Goal: Task Accomplishment & Management: Complete application form

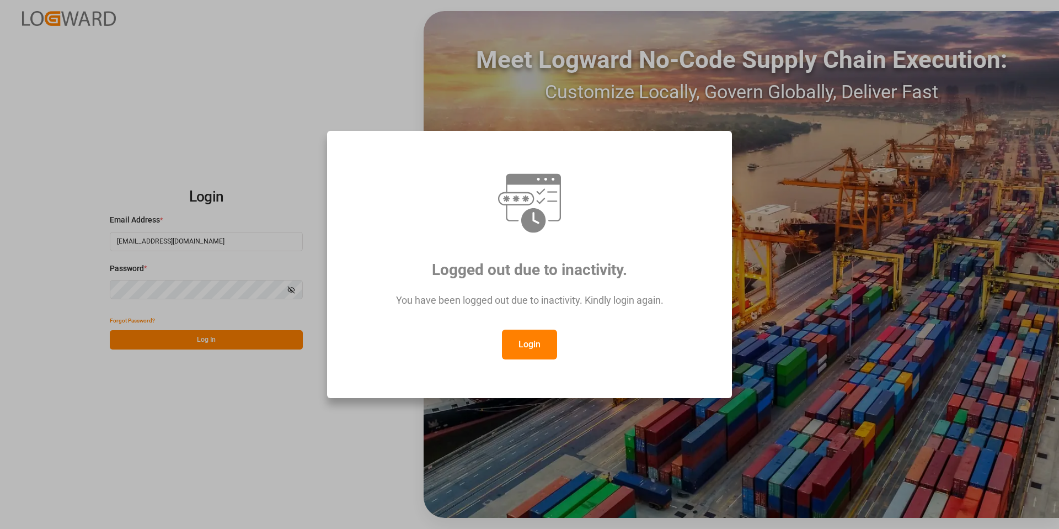
click at [530, 340] on button "Login" at bounding box center [529, 344] width 55 height 30
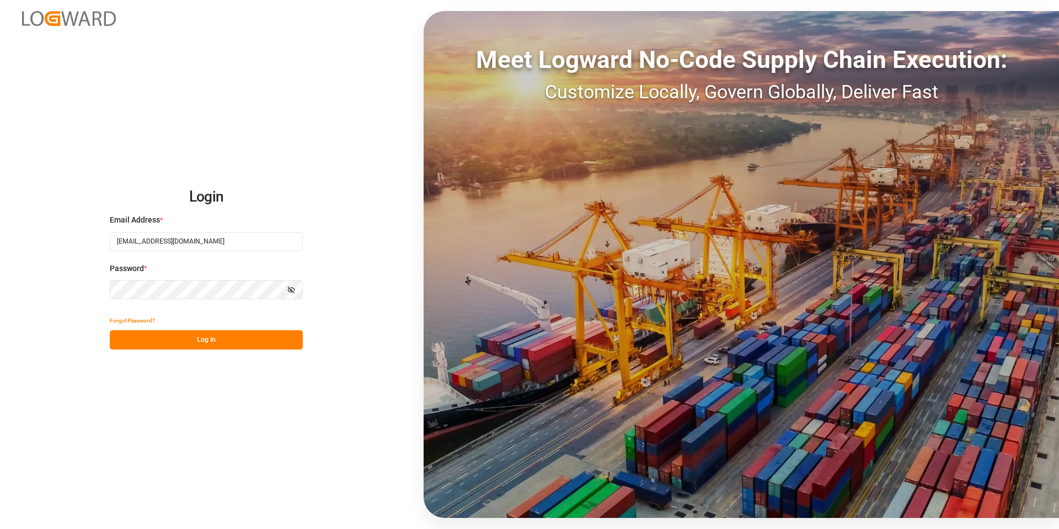
click at [222, 338] on button "Log In" at bounding box center [206, 339] width 193 height 19
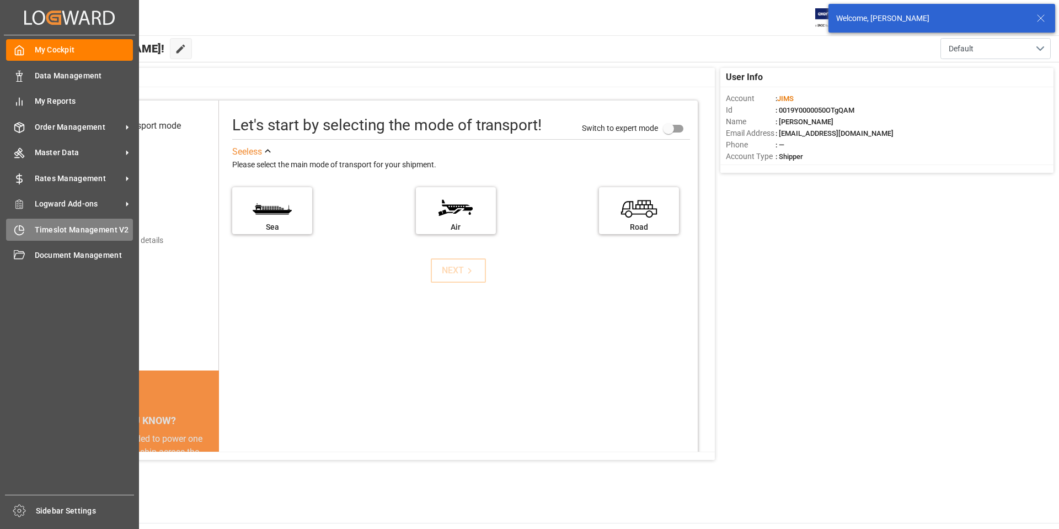
click at [71, 228] on span "Timeslot Management V2" at bounding box center [84, 230] width 99 height 12
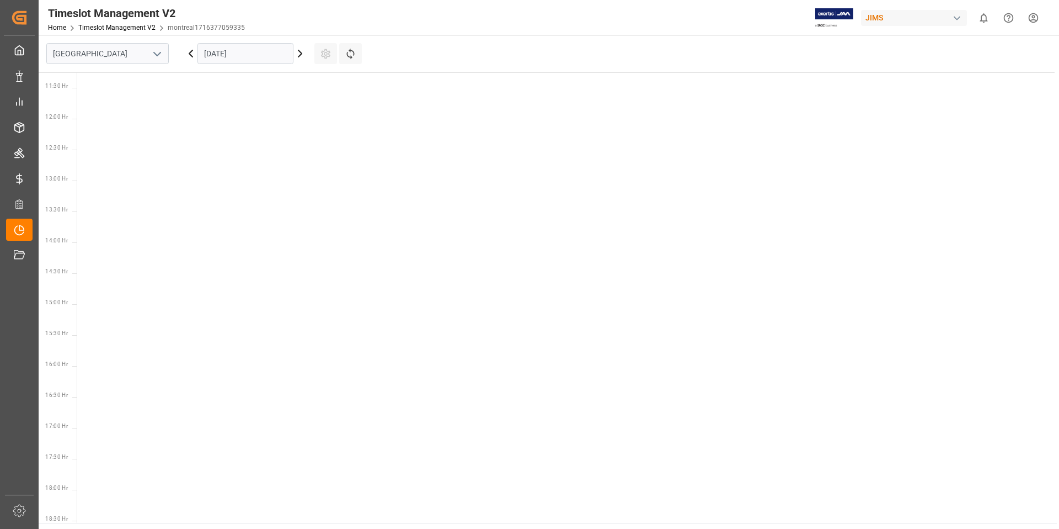
scroll to position [696, 0]
click at [160, 54] on icon "open menu" at bounding box center [157, 53] width 13 height 13
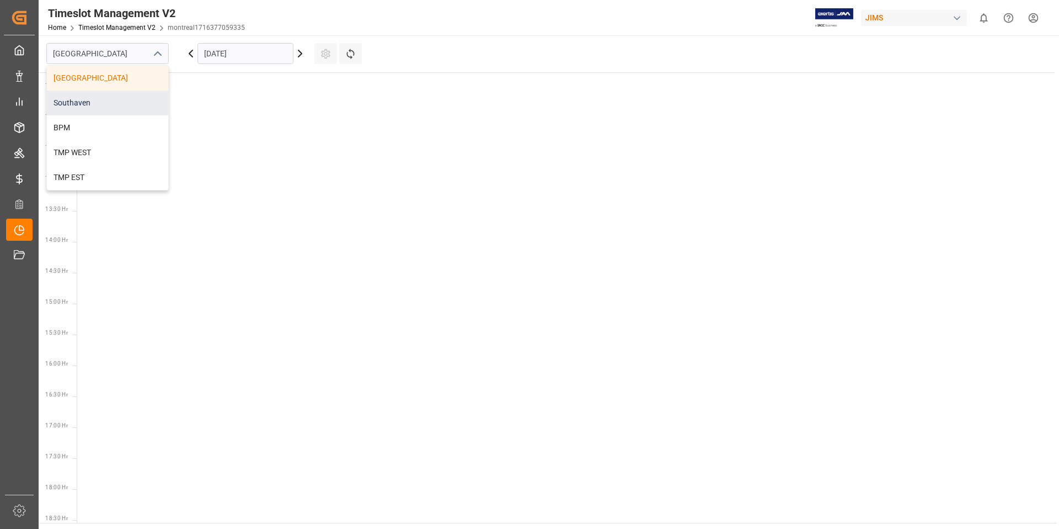
click at [119, 102] on div "Southaven" at bounding box center [107, 102] width 121 height 25
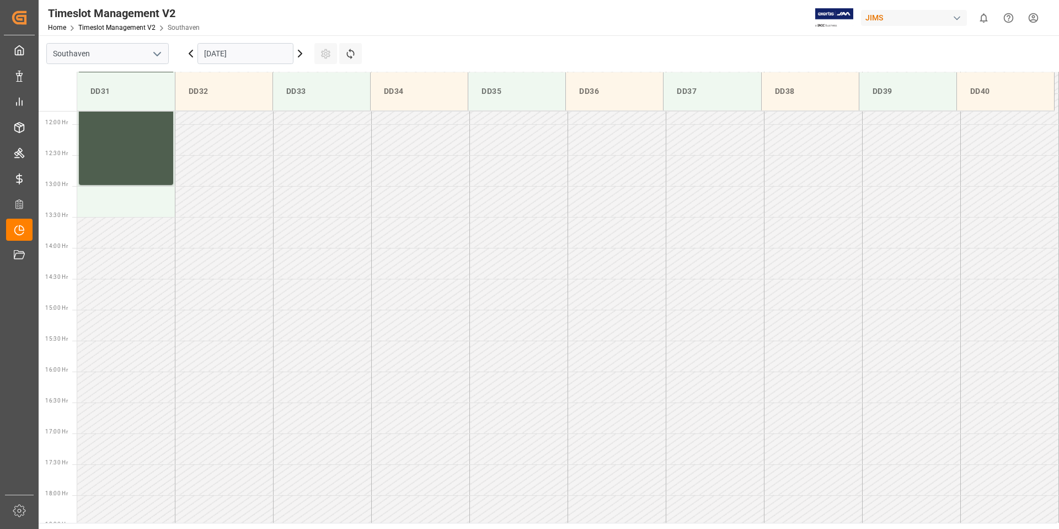
scroll to position [734, 0]
click at [257, 58] on input "[DATE]" at bounding box center [246, 53] width 96 height 21
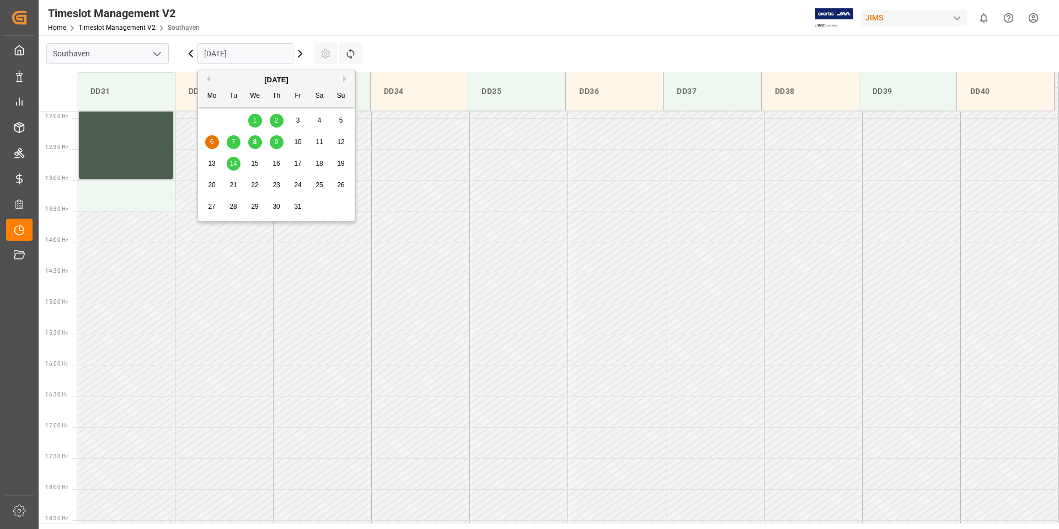
click at [280, 141] on div "9" at bounding box center [277, 142] width 14 height 13
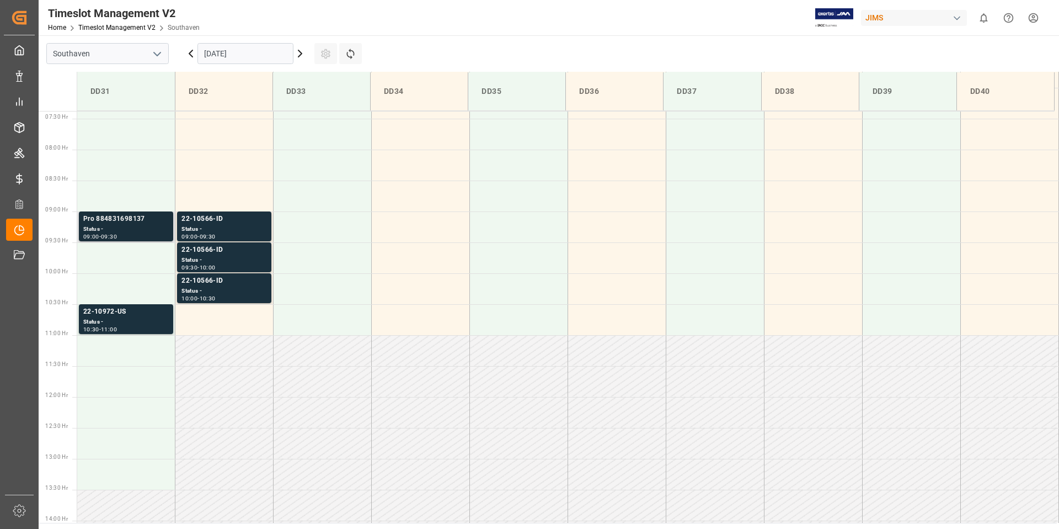
scroll to position [430, 0]
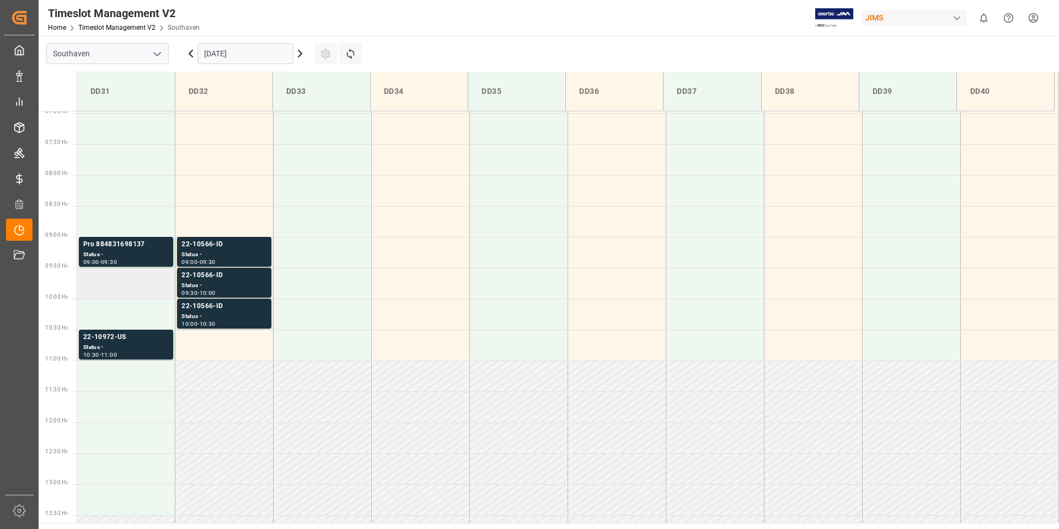
click at [121, 282] on td at bounding box center [126, 283] width 98 height 31
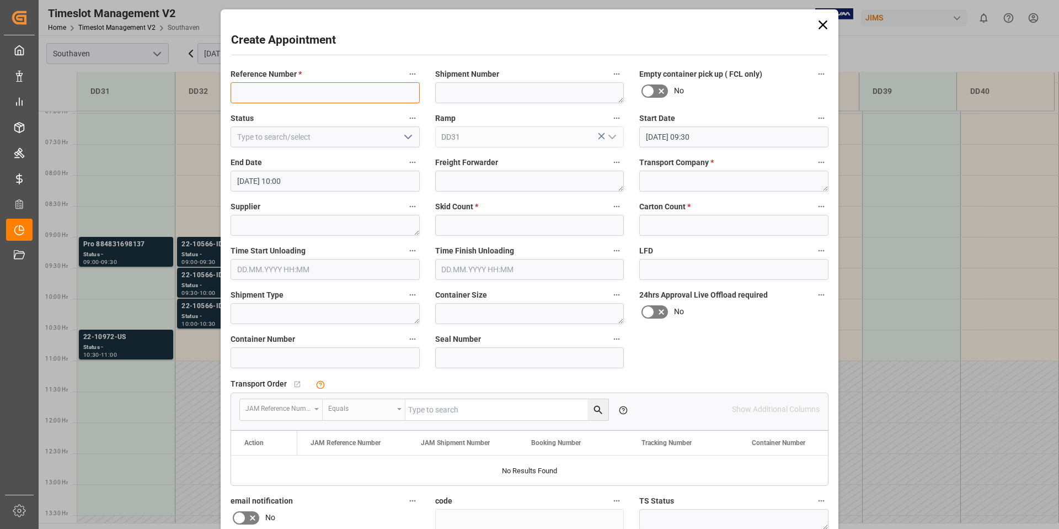
paste input "22-10626-CN"
type input "22-10626-CN"
click at [667, 178] on textarea at bounding box center [733, 180] width 189 height 21
type textarea "F&W"
type textarea "[PERSON_NAME] AUDIO"
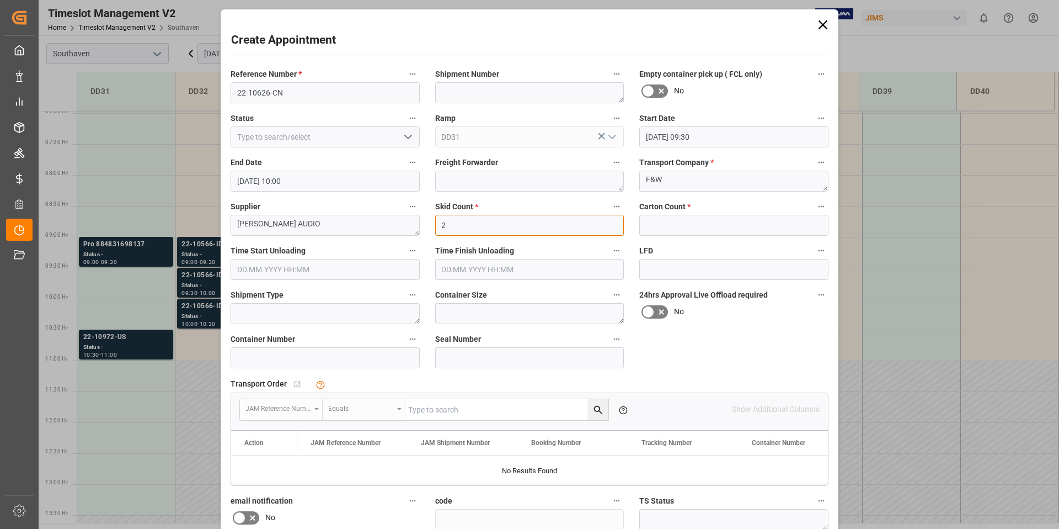
type input "2"
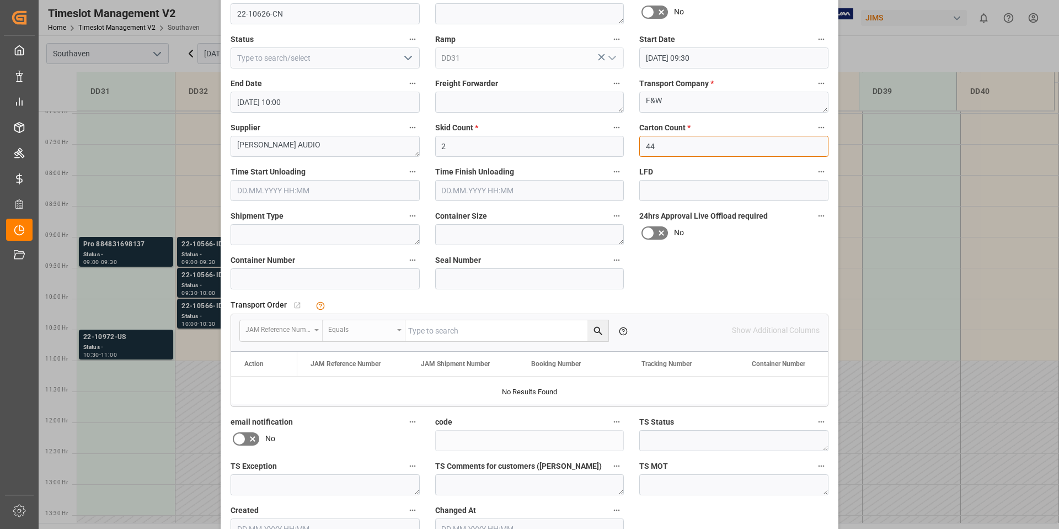
scroll to position [146, 0]
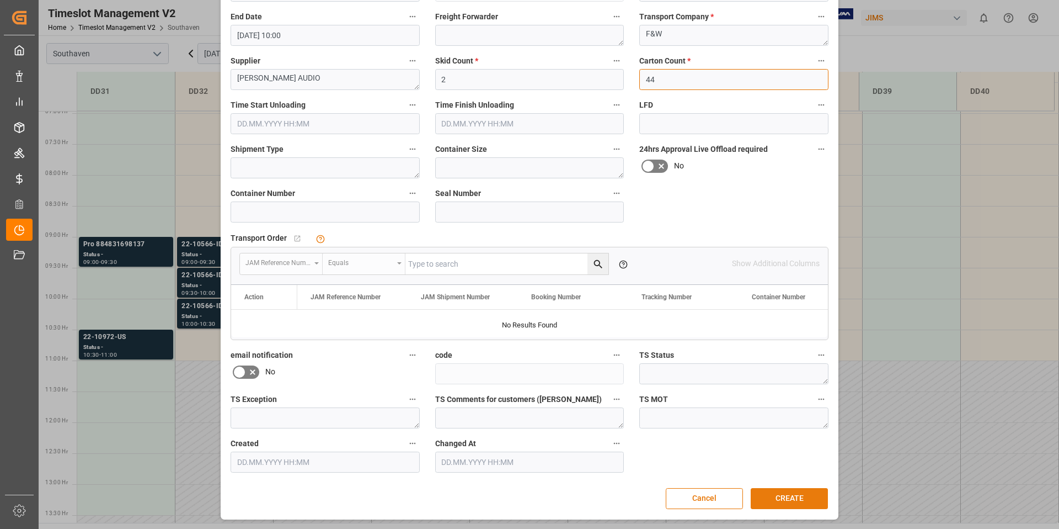
type input "44"
click at [765, 499] on button "CREATE" at bounding box center [789, 498] width 77 height 21
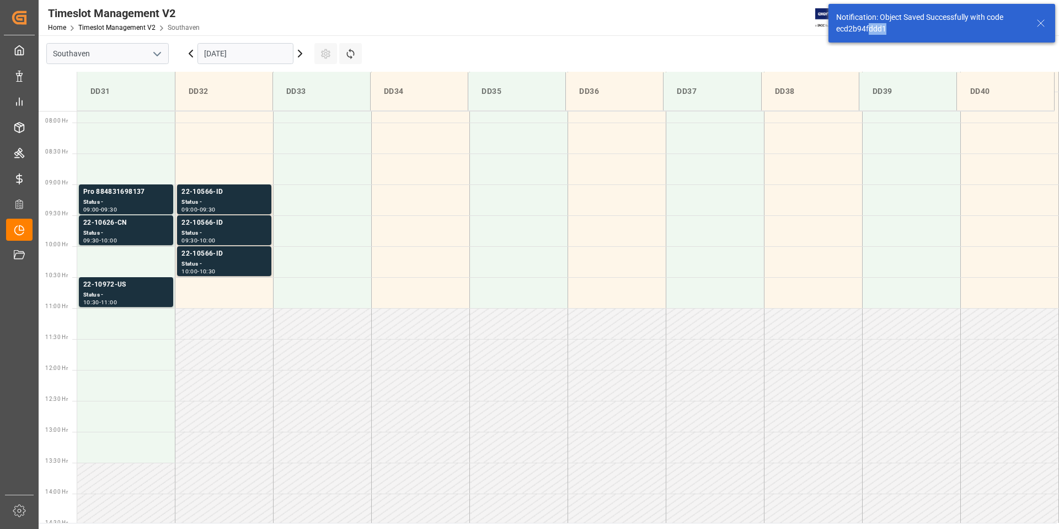
scroll to position [487, 0]
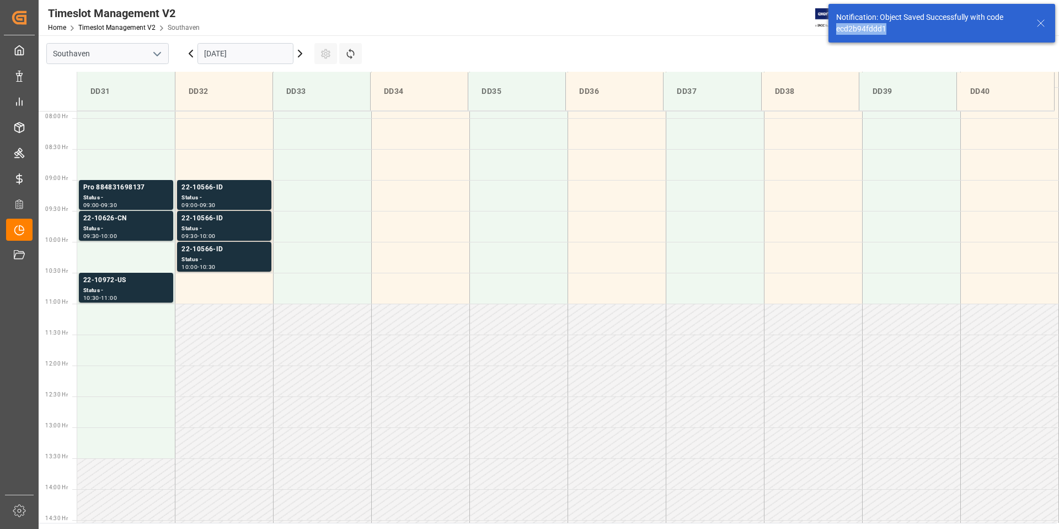
drag, startPoint x: 897, startPoint y: 32, endPoint x: 836, endPoint y: 30, distance: 60.7
click at [836, 30] on div "Notification: Object Saved Successfully with code ecd2b94fddd1" at bounding box center [931, 23] width 190 height 23
copy div "ecd2b94fddd1"
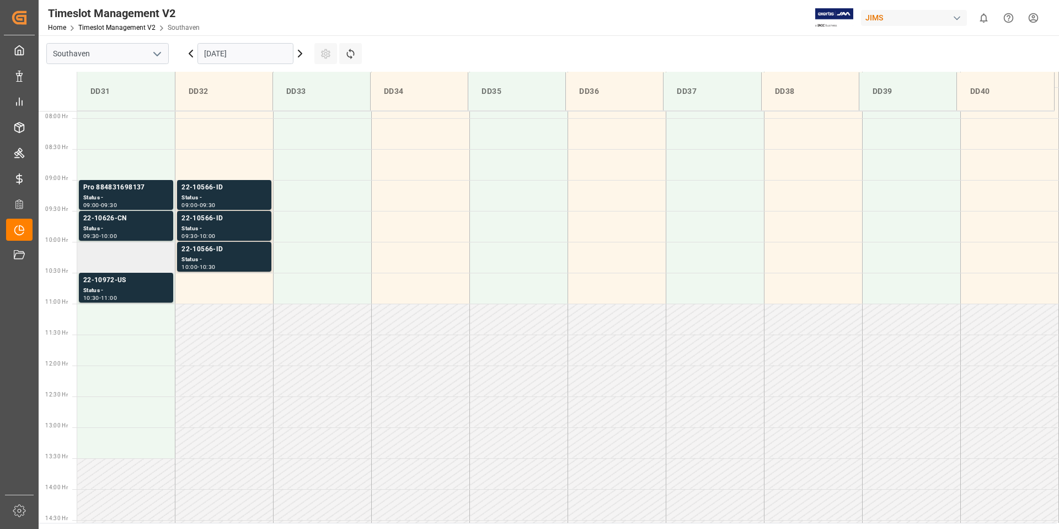
click at [111, 254] on td at bounding box center [126, 257] width 98 height 31
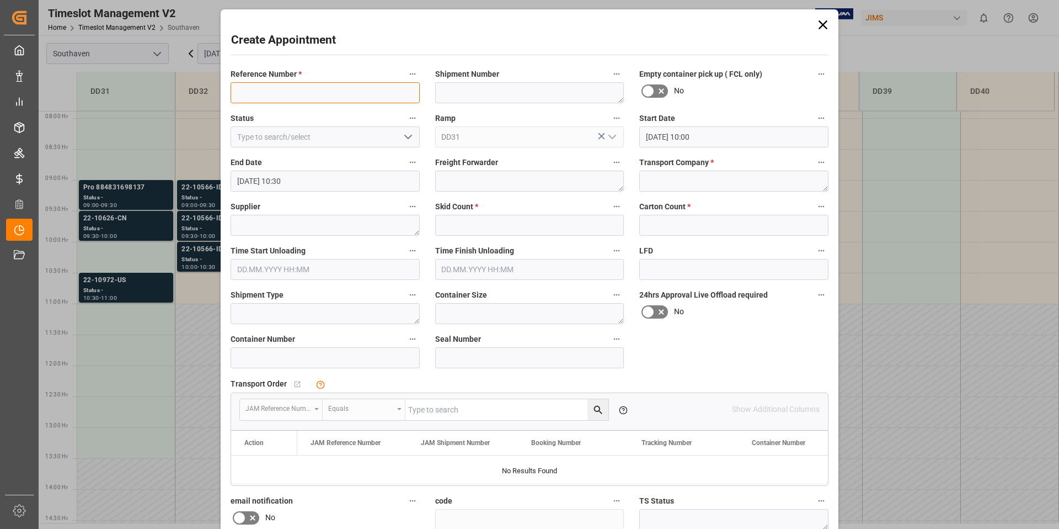
paste input "22-10567-KR"
type input "22-10567-KR"
click at [720, 178] on textarea at bounding box center [733, 180] width 189 height 21
type textarea "f"
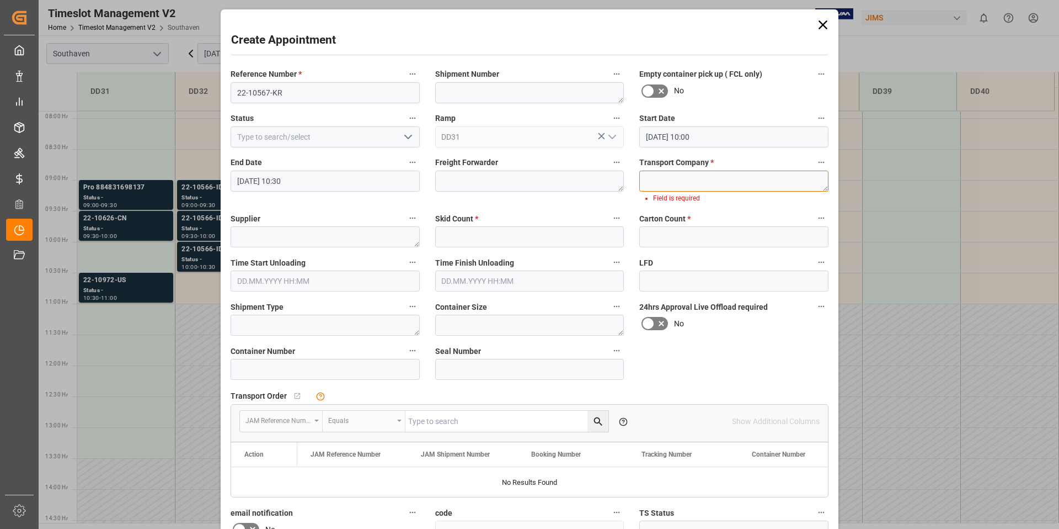
type textarea "G"
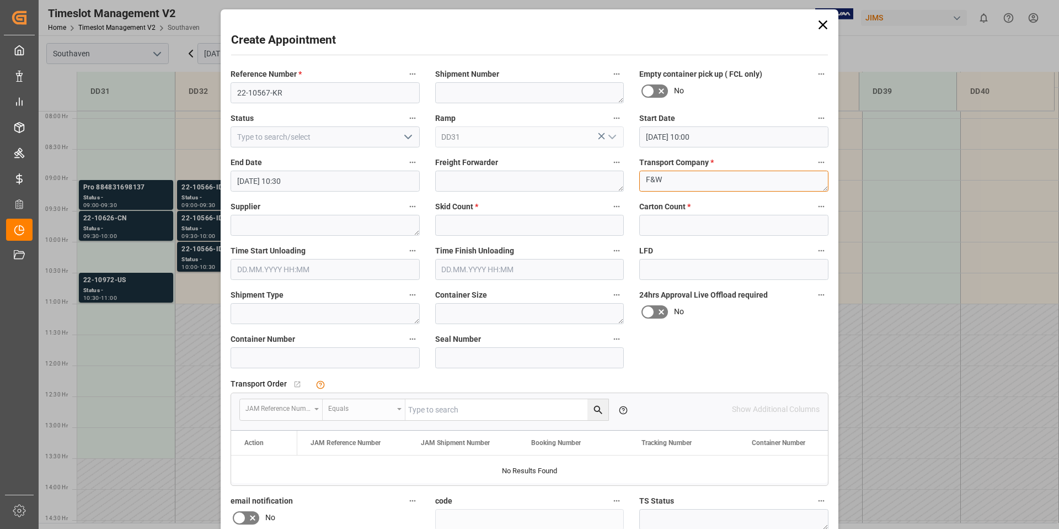
type textarea "F&W"
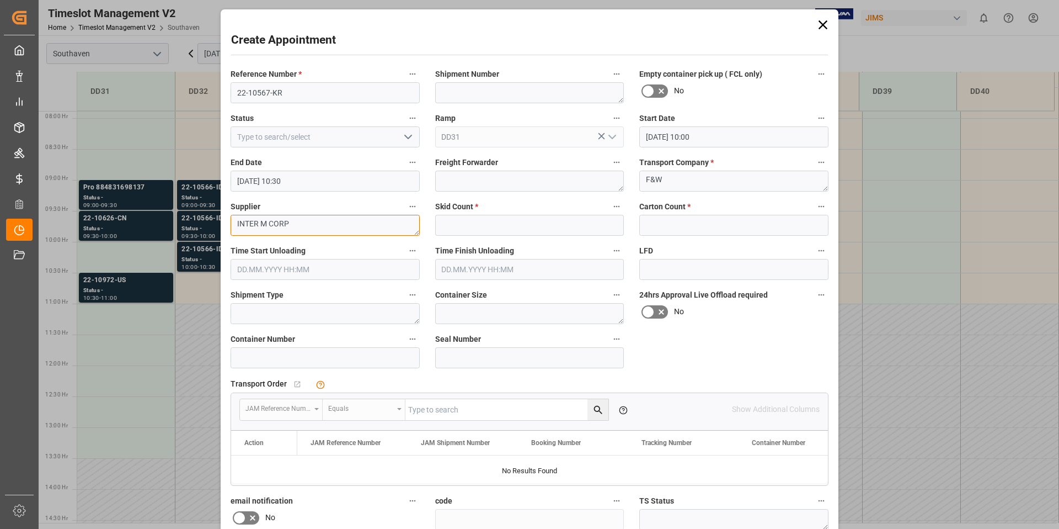
type textarea "INTER M CORP"
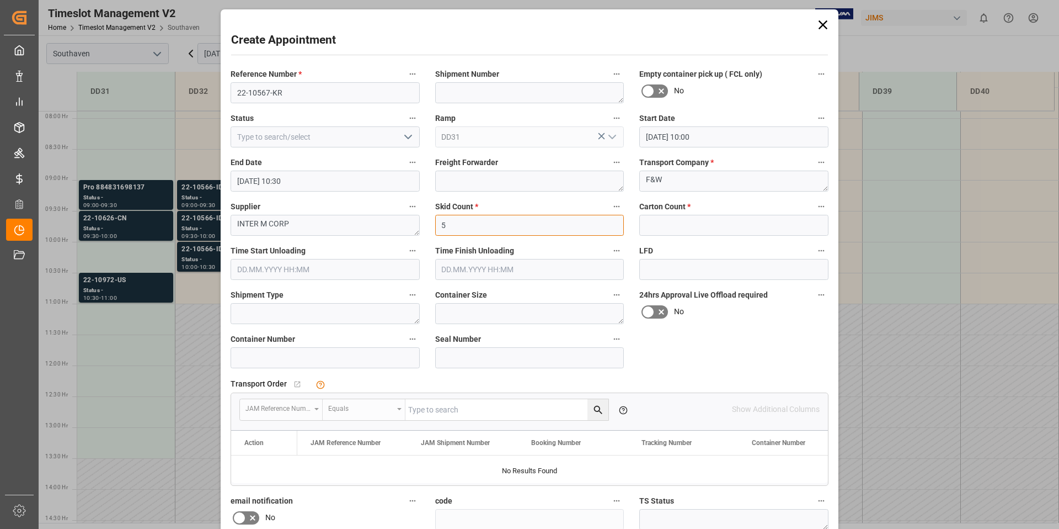
type input "5"
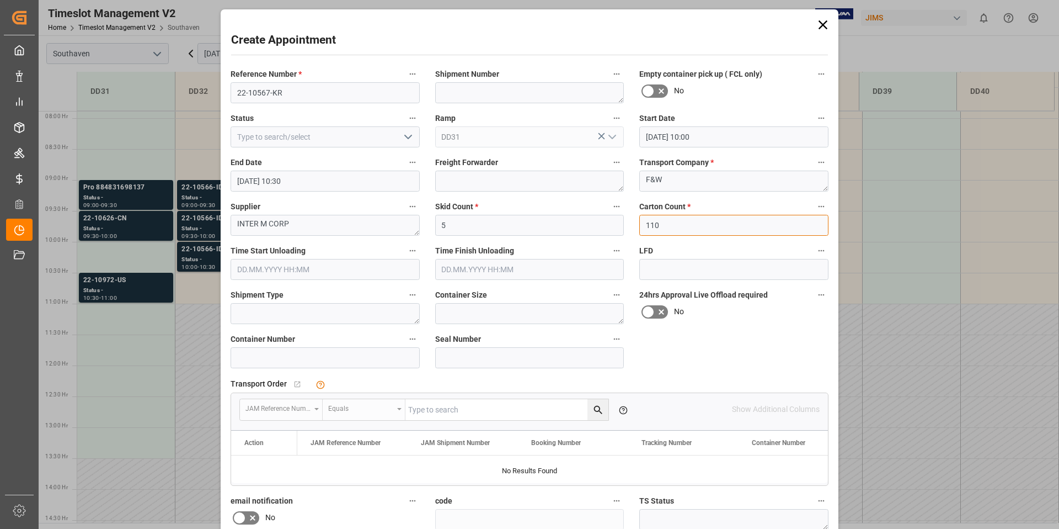
type input "110"
click at [739, 353] on div "Reference Number * 22-10567-KR Shipment Number Empty container pick up ( FCL on…" at bounding box center [530, 342] width 614 height 559
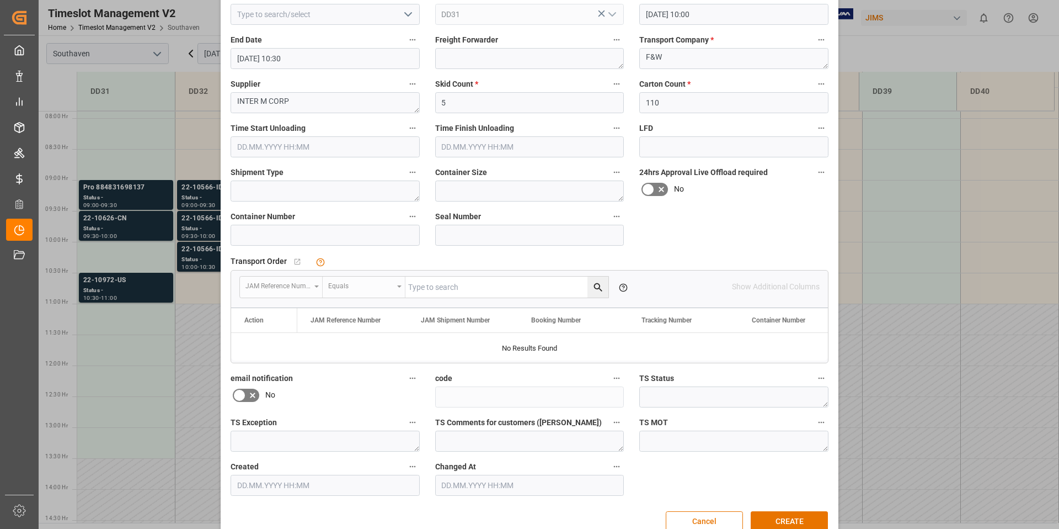
scroll to position [146, 0]
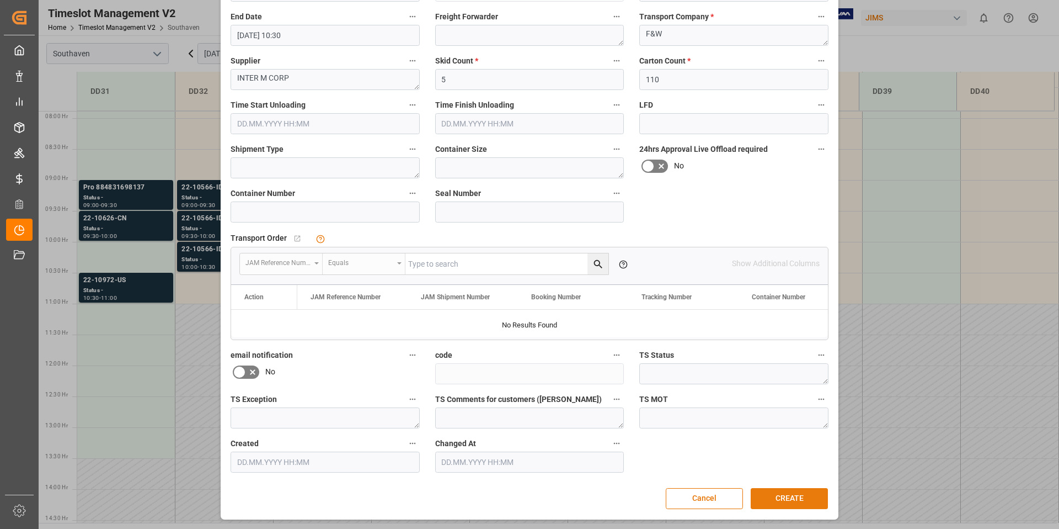
click at [791, 497] on button "CREATE" at bounding box center [789, 498] width 77 height 21
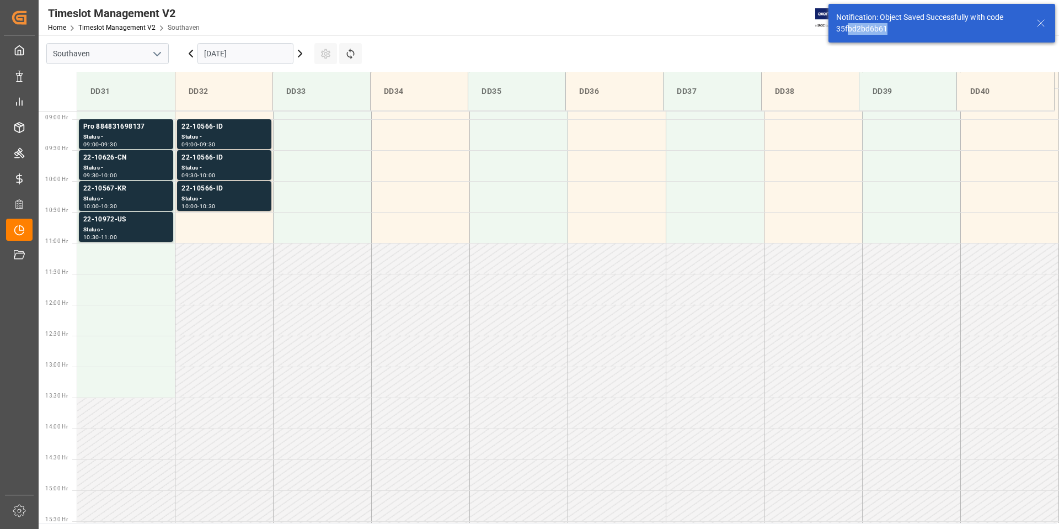
scroll to position [549, 0]
drag, startPoint x: 898, startPoint y: 30, endPoint x: 834, endPoint y: 29, distance: 63.5
click at [834, 29] on div "Notification: Object Saved Successfully with code 35fbd2bd6b61" at bounding box center [942, 23] width 227 height 39
copy div "35fbd2bd6b61"
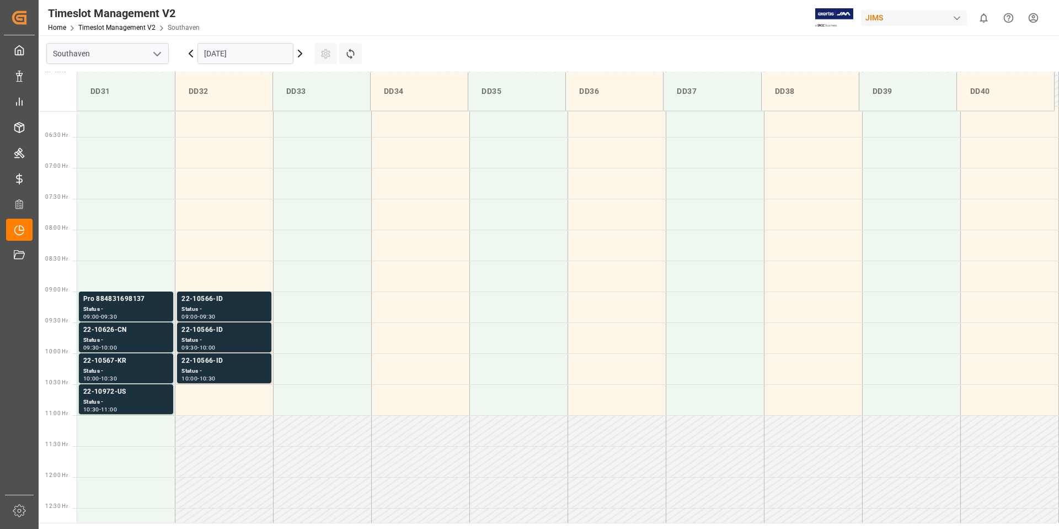
scroll to position [344, 0]
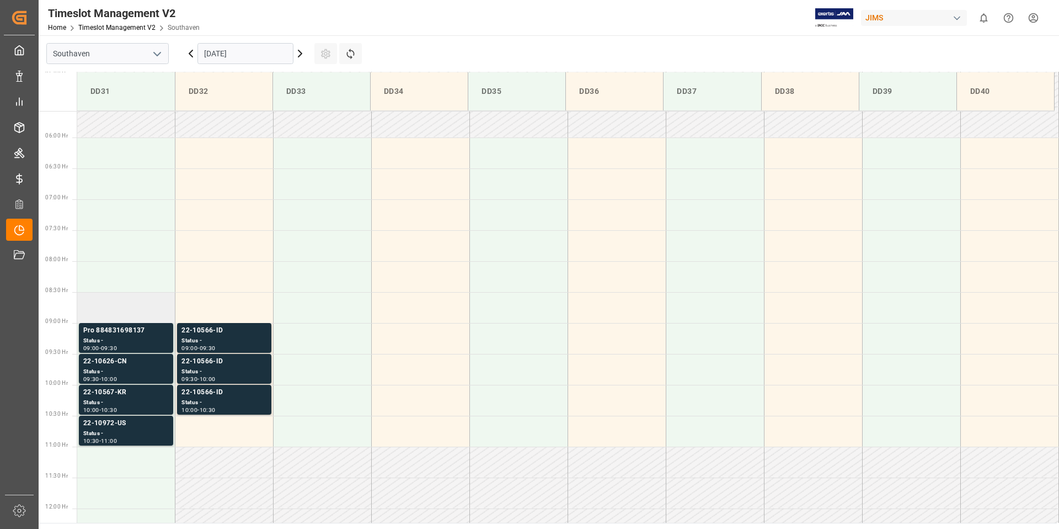
click at [121, 303] on td at bounding box center [126, 307] width 98 height 31
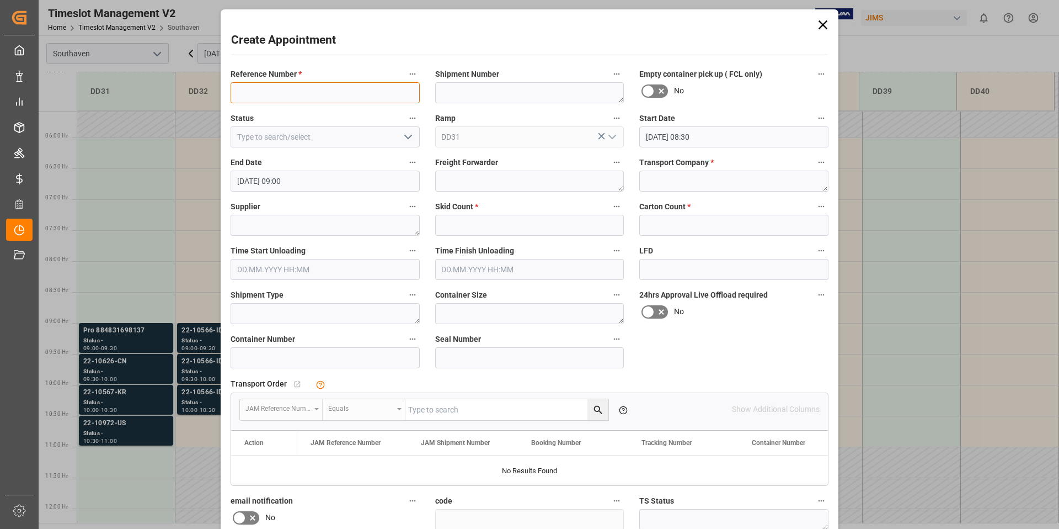
paste input "22-10466-CN"
type input "22-10466-CN"
click at [669, 183] on textarea at bounding box center [733, 180] width 189 height 21
type textarea "F&W"
type textarea "ENPING DELI TRACE"
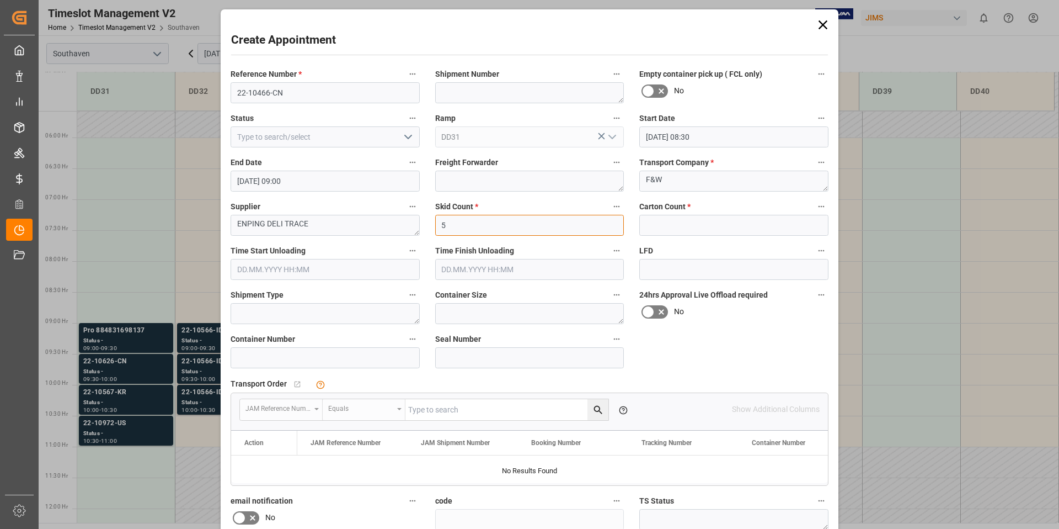
type input "5"
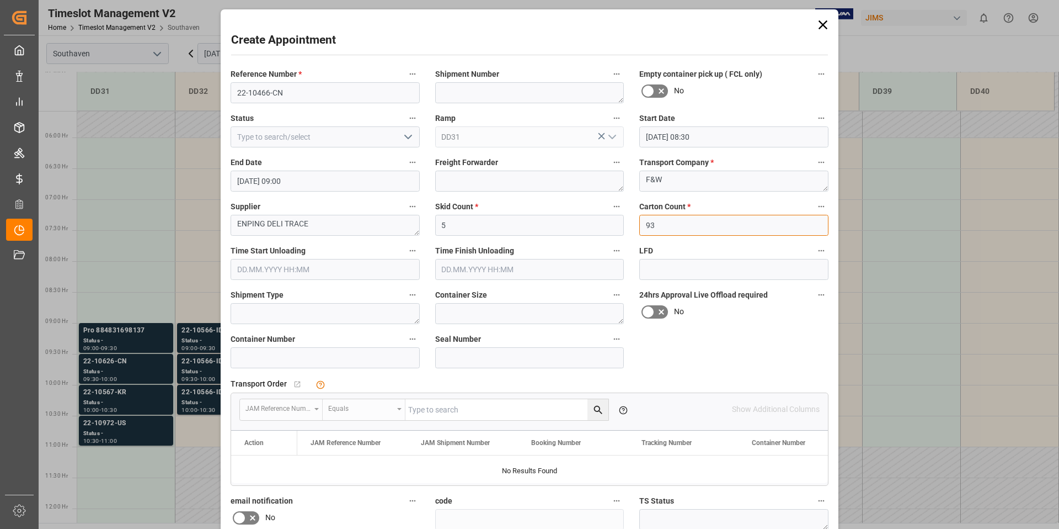
type input "93"
click at [796, 394] on div "JAM Reference Number Equals Please add Link Field data to enable search Show Ad…" at bounding box center [529, 409] width 597 height 33
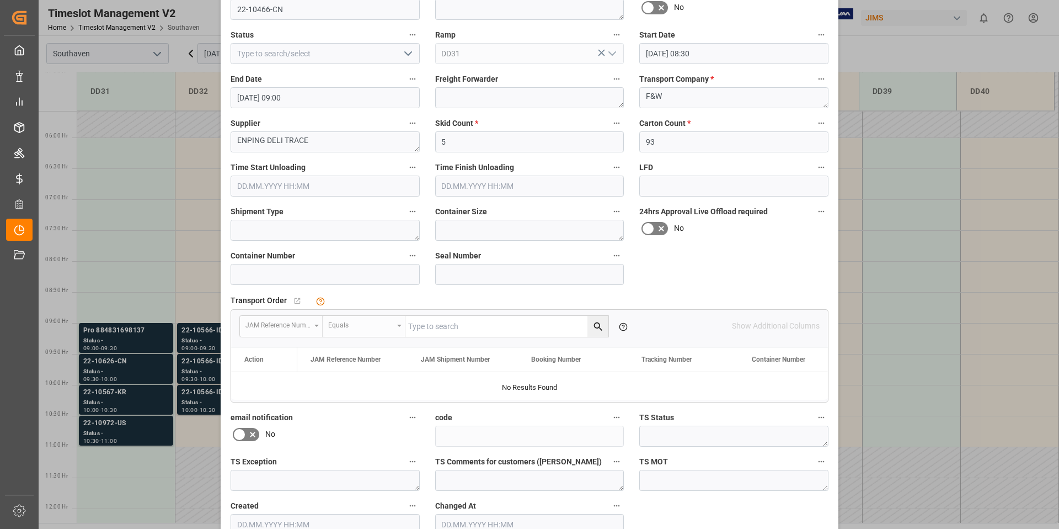
scroll to position [146, 0]
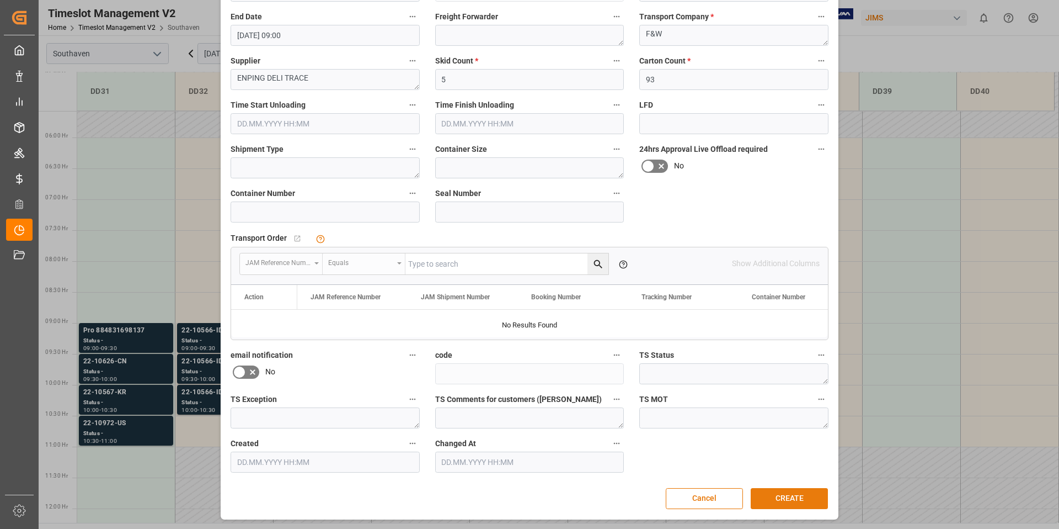
click at [796, 500] on button "CREATE" at bounding box center [789, 498] width 77 height 21
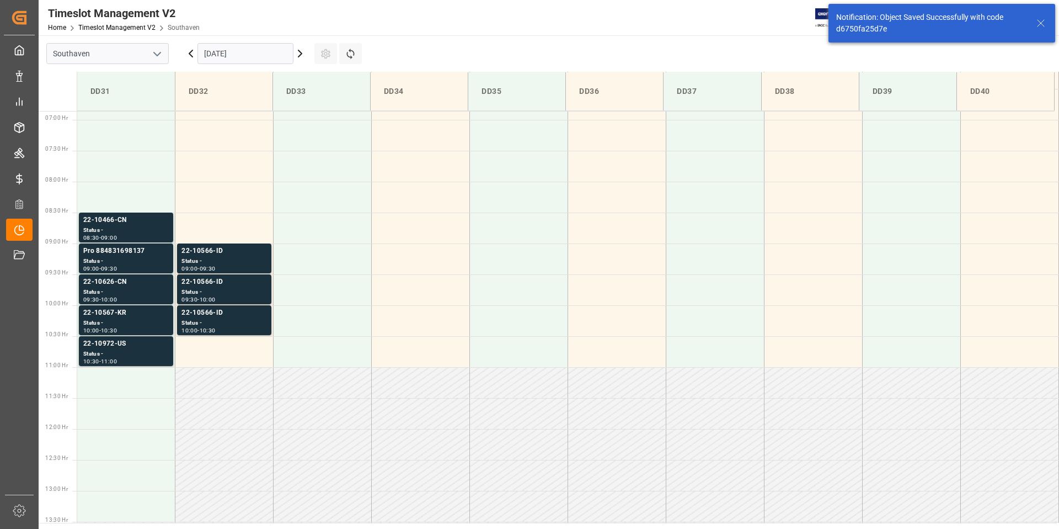
scroll to position [425, 0]
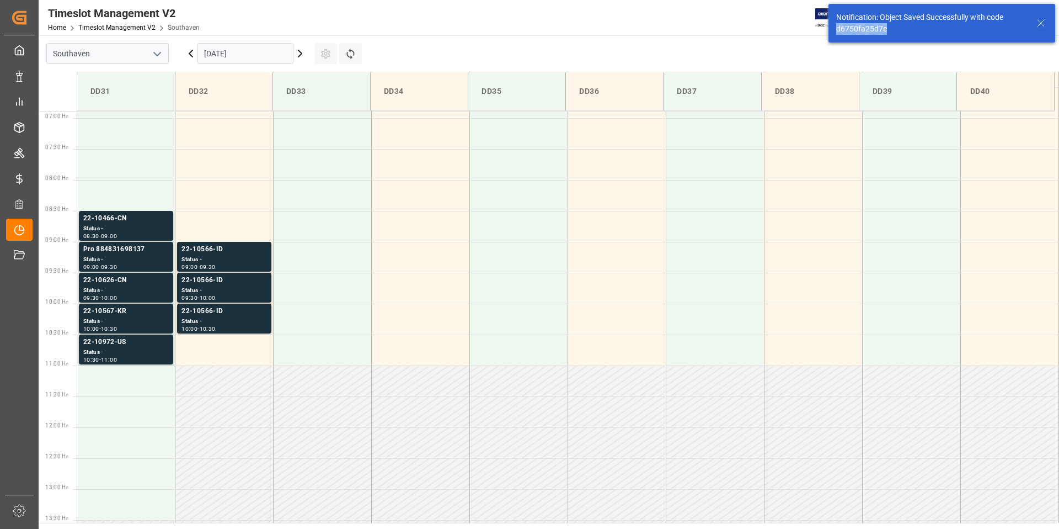
drag, startPoint x: 879, startPoint y: 30, endPoint x: 840, endPoint y: 30, distance: 38.6
click at [830, 31] on div "Notification: Object Saved Successfully with code d6750fa25d7e" at bounding box center [942, 23] width 227 height 39
copy div "d6750fa25d7e"
